Goal: Task Accomplishment & Management: Use online tool/utility

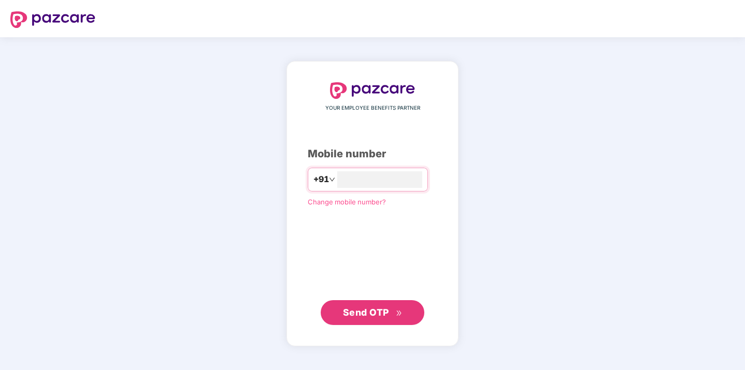
type input "**********"
click at [370, 309] on span "Send OTP" at bounding box center [366, 312] width 46 height 11
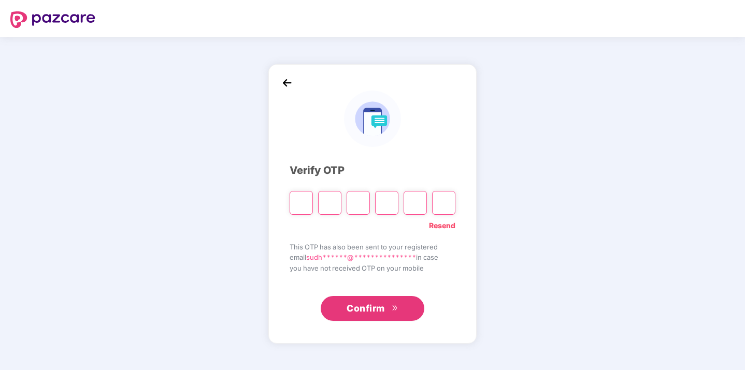
type input "*"
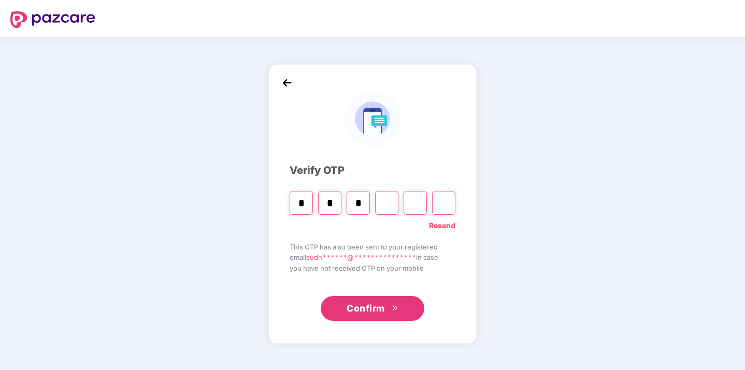
type input "*"
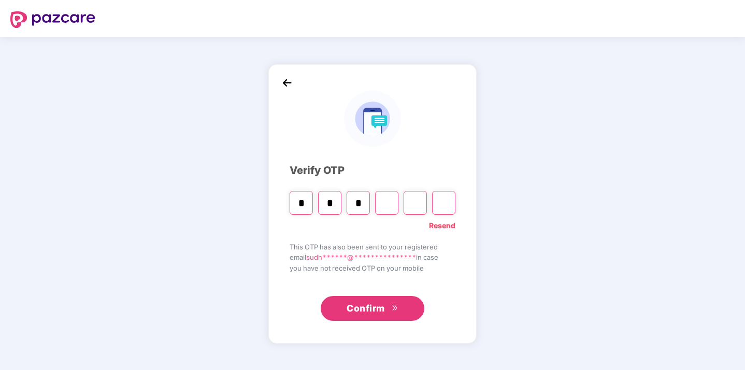
type input "*"
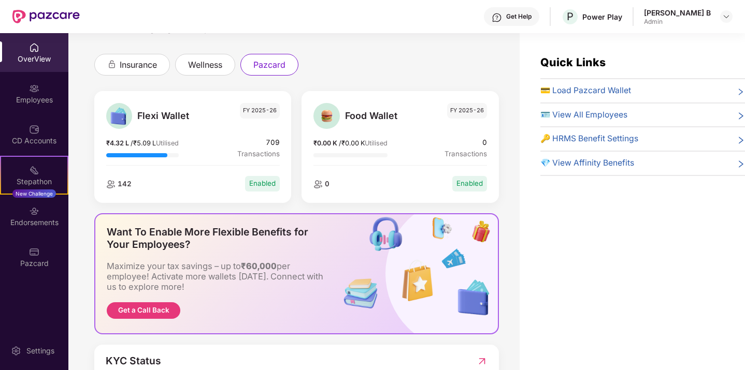
scroll to position [47, 0]
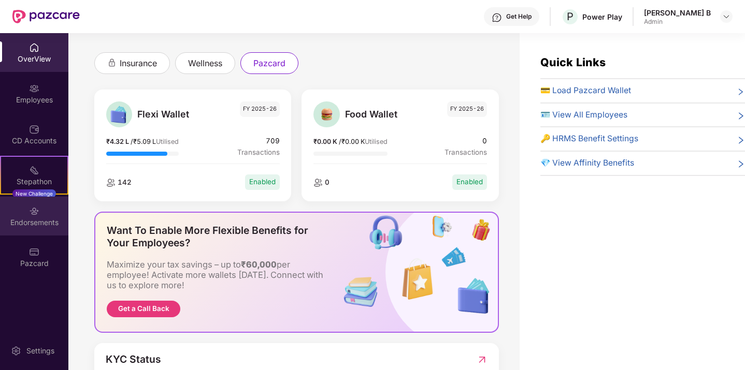
click at [41, 221] on div "Endorsements" at bounding box center [34, 223] width 68 height 10
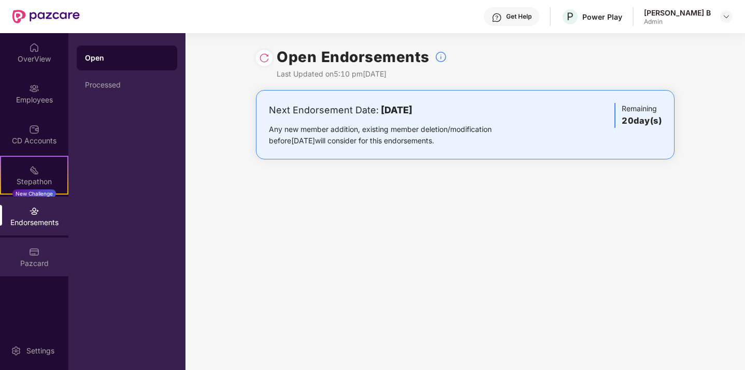
click at [31, 251] on img at bounding box center [34, 252] width 10 height 10
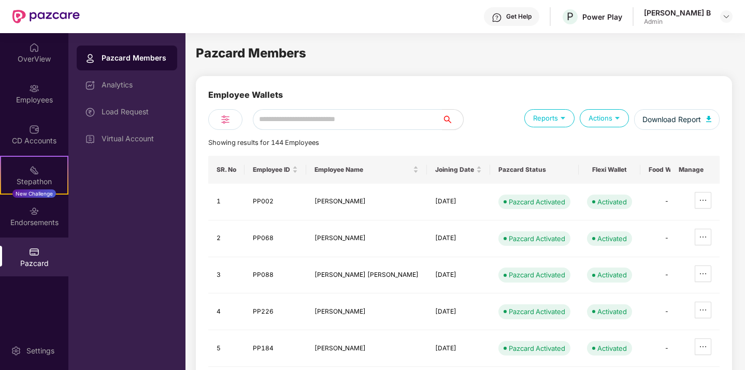
click at [692, 20] on div "Admin" at bounding box center [677, 22] width 67 height 8
click at [556, 123] on div "Reports" at bounding box center [549, 118] width 50 height 18
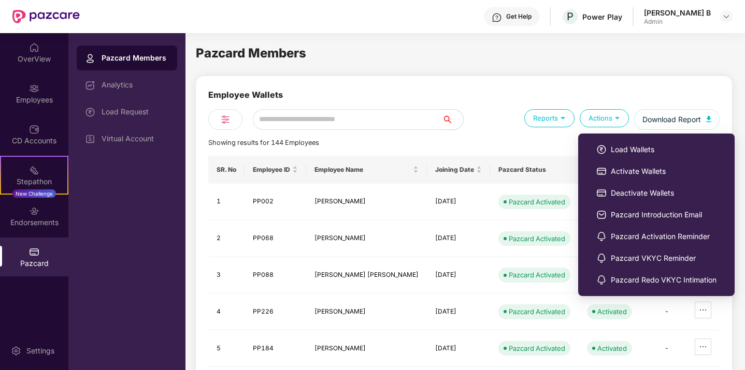
click at [607, 122] on div "Actions" at bounding box center [604, 118] width 49 height 18
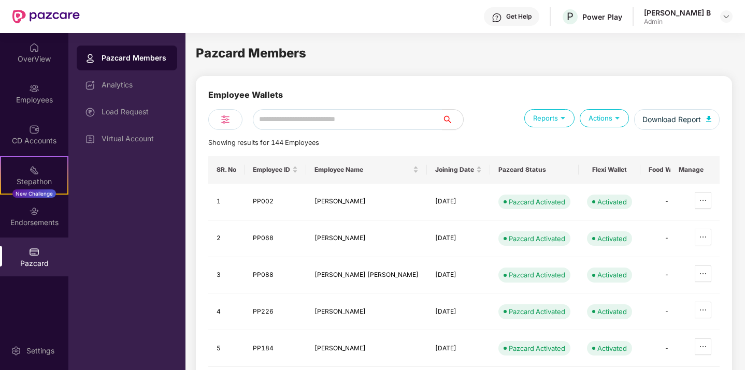
click at [616, 125] on div "Actions" at bounding box center [604, 118] width 49 height 18
click at [612, 111] on div "Actions" at bounding box center [604, 118] width 49 height 18
click at [613, 124] on div "Actions" at bounding box center [604, 118] width 49 height 18
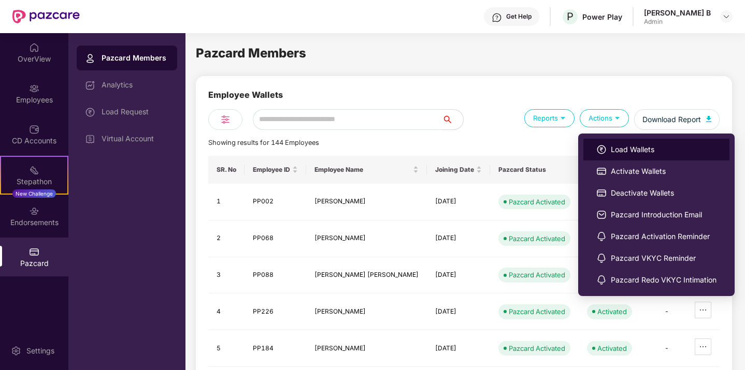
click at [618, 149] on span "Load Wallets" at bounding box center [664, 149] width 106 height 11
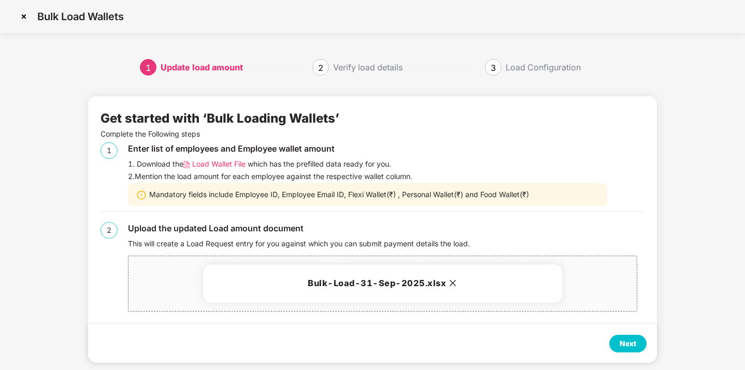
click at [630, 341] on div "Next" at bounding box center [628, 343] width 17 height 11
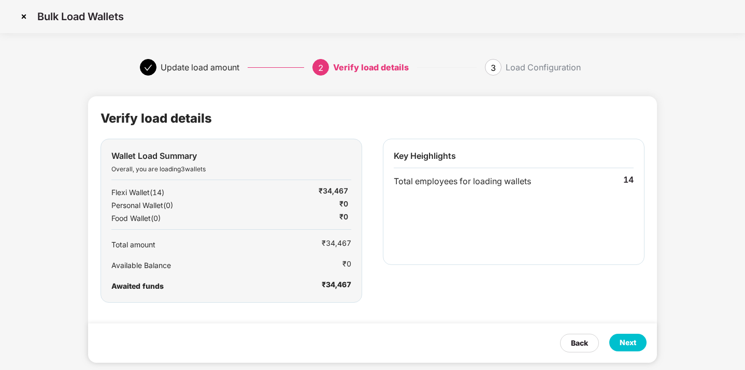
click at [630, 341] on div "Next" at bounding box center [628, 342] width 17 height 11
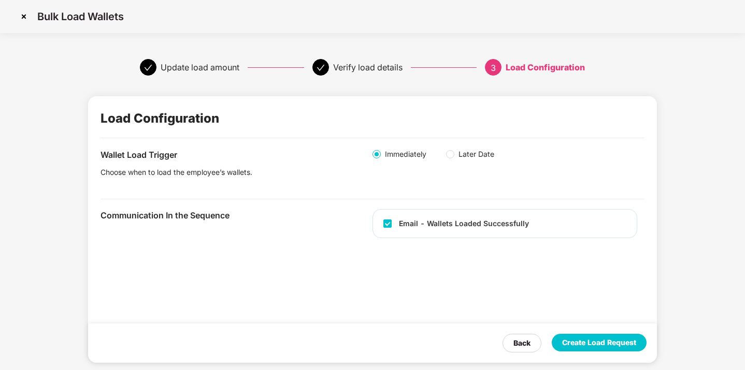
click at [630, 341] on div "Create Load Request" at bounding box center [599, 342] width 74 height 11
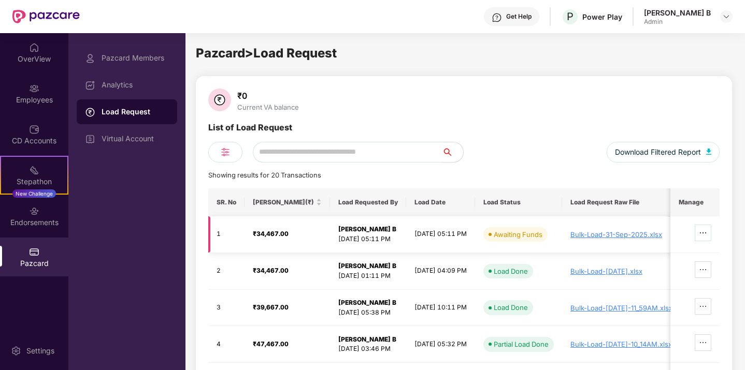
click at [701, 232] on icon "ellipsis" at bounding box center [703, 233] width 8 height 8
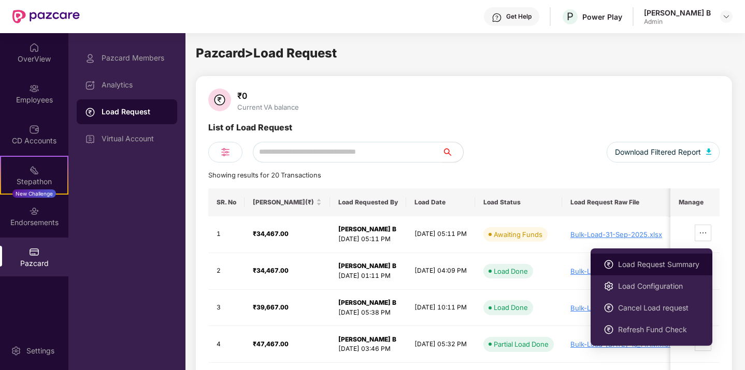
click at [645, 268] on span "Load Request Summary" at bounding box center [658, 264] width 81 height 11
